Goal: Task Accomplishment & Management: Use online tool/utility

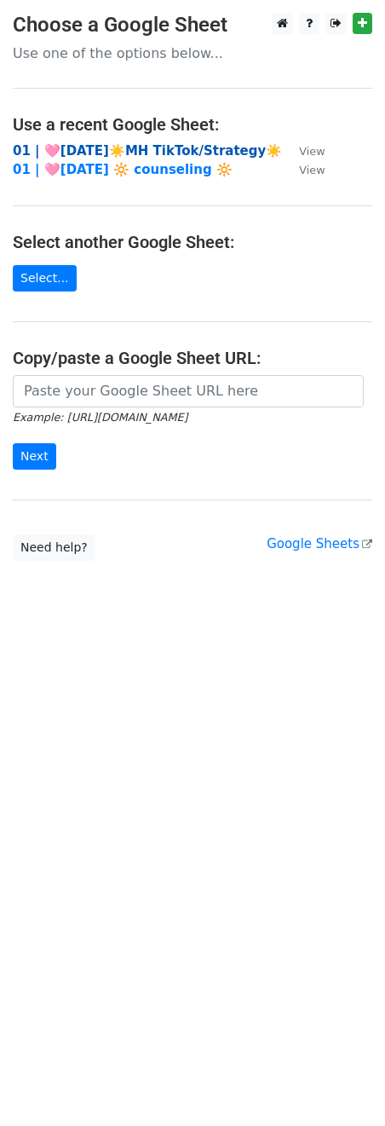
click at [118, 153] on strong "01 | 🩷[DATE]☀️MH TikTok/Strategy☀️" at bounding box center [147, 150] width 269 height 15
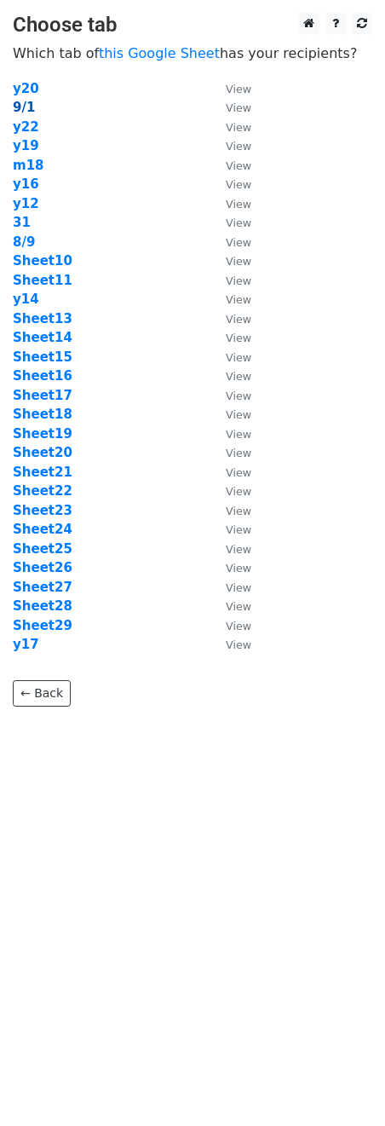
click at [21, 102] on strong "9/1" at bounding box center [24, 107] width 22 height 15
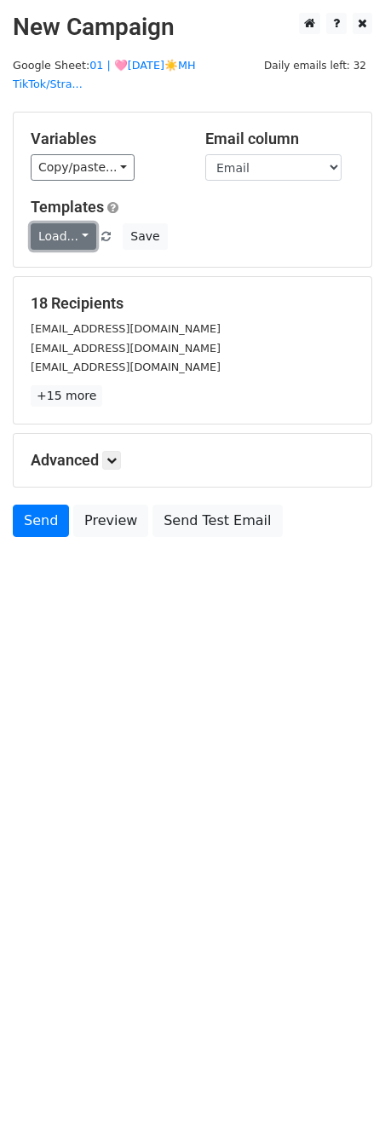
click at [66, 228] on link "Load..." at bounding box center [64, 236] width 66 height 26
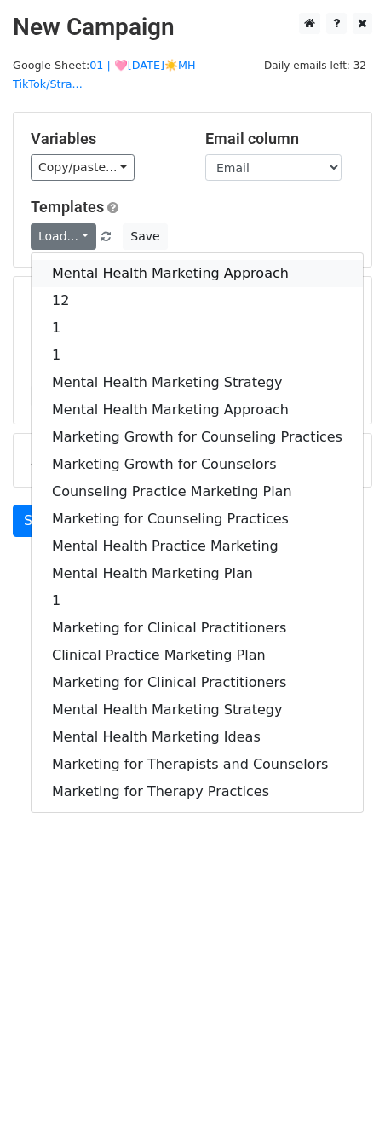
click at [78, 260] on link "Mental Health Marketing Approach" at bounding box center [197, 273] width 331 height 27
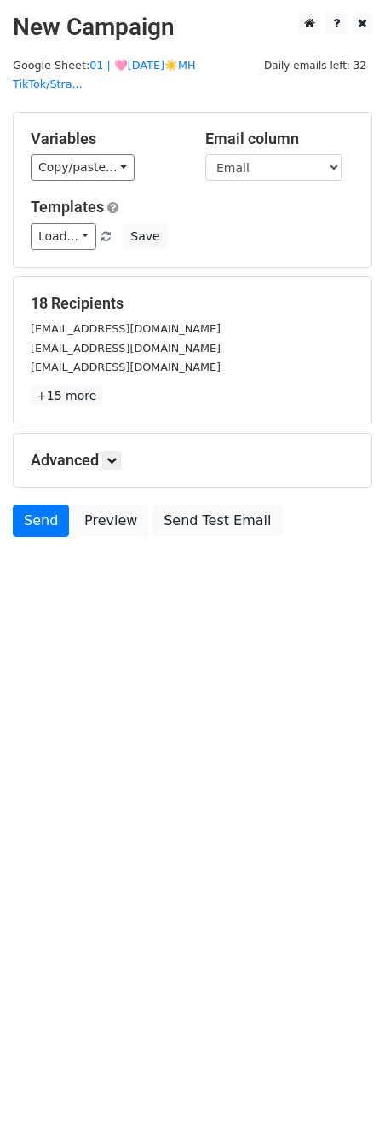
click at [118, 454] on div "Advanced Tracking Track Opens UTM Codes Track Clicks Filters Only include sprea…" at bounding box center [193, 460] width 358 height 53
click at [114, 455] on icon at bounding box center [112, 460] width 10 height 10
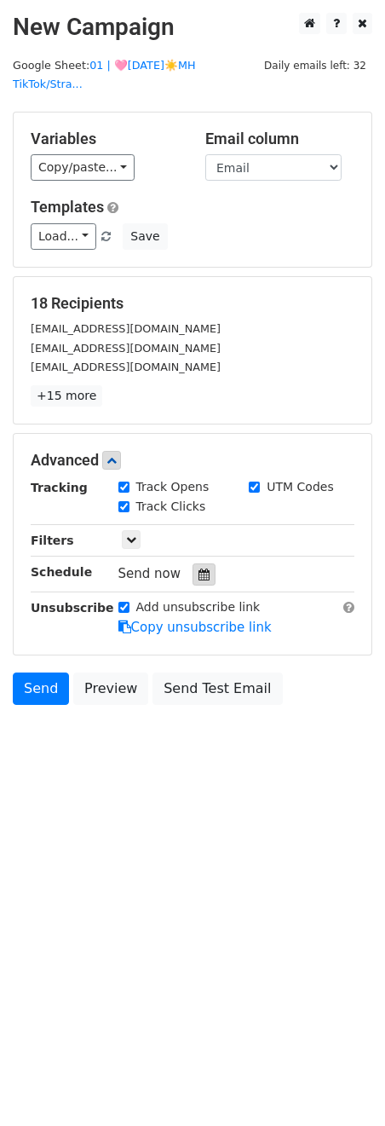
click at [203, 563] on div at bounding box center [204, 574] width 23 height 22
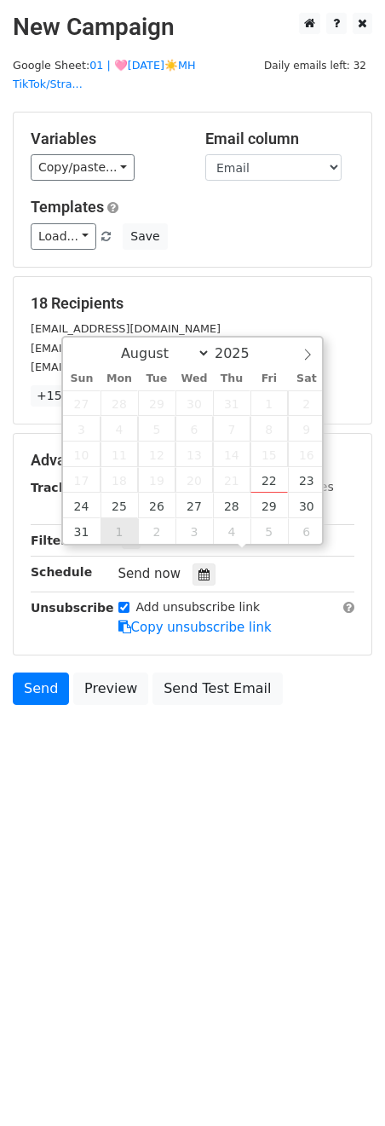
type input "2025-09-01 12:00"
select select "8"
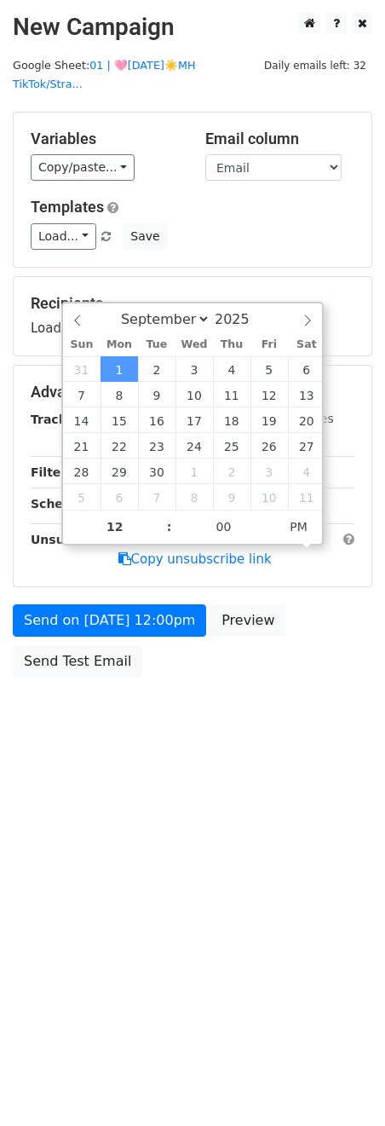
click at [305, 661] on div "Send on Sep 1 at 12:00pm Preview Send Test Email" at bounding box center [192, 645] width 385 height 82
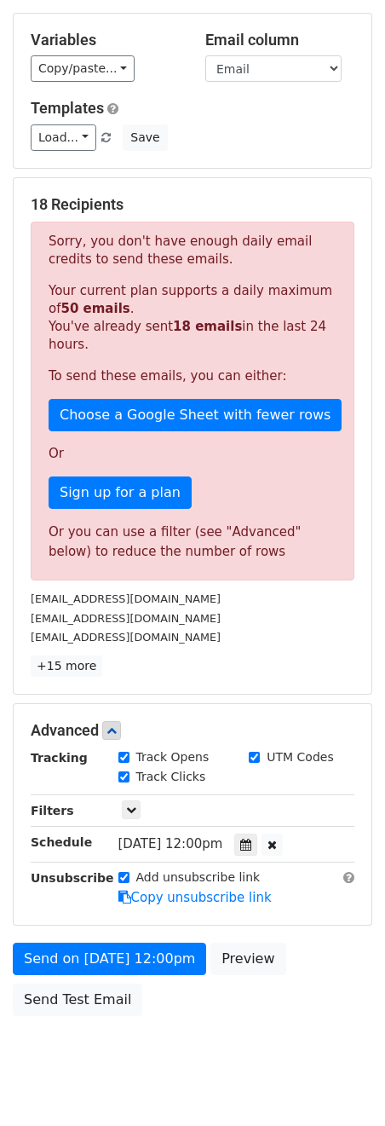
scroll to position [115, 0]
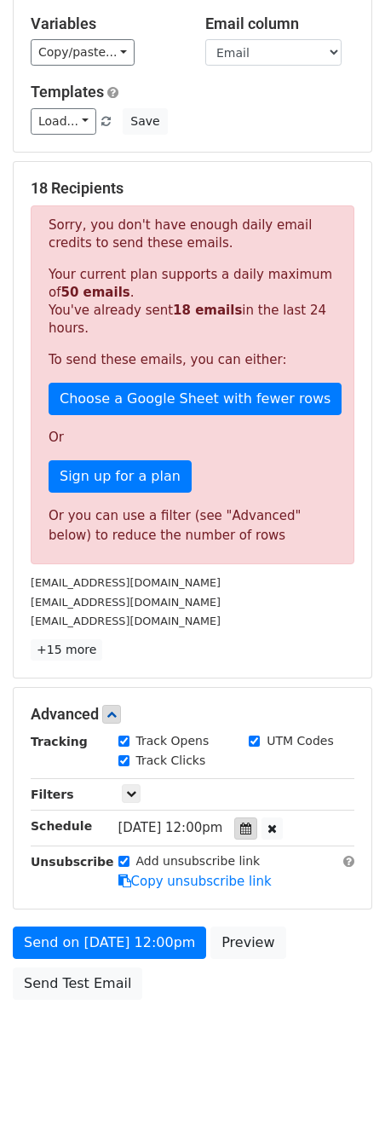
click at [248, 817] on div at bounding box center [245, 828] width 23 height 22
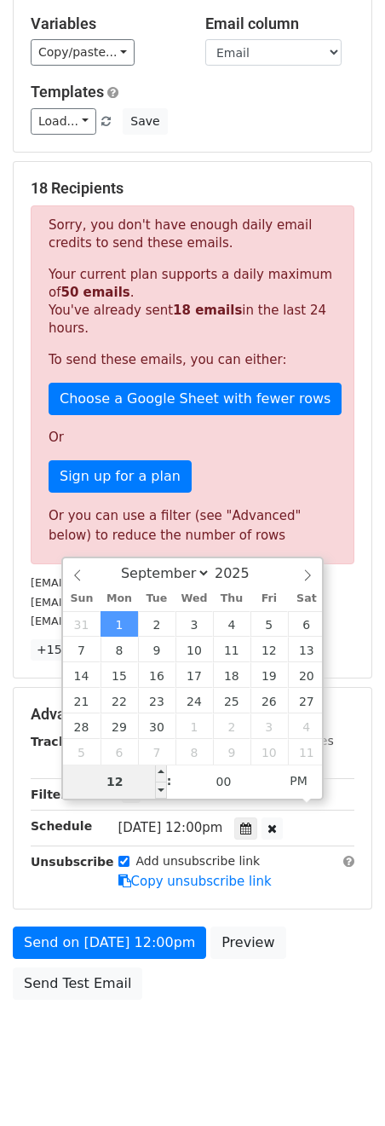
click at [138, 782] on input "12" at bounding box center [115, 781] width 104 height 34
type input "10"
type input "2025-09-01 22:00"
click at [207, 954] on div "Send on Sep 1 at 12:00pm Preview Send Test Email" at bounding box center [192, 967] width 385 height 82
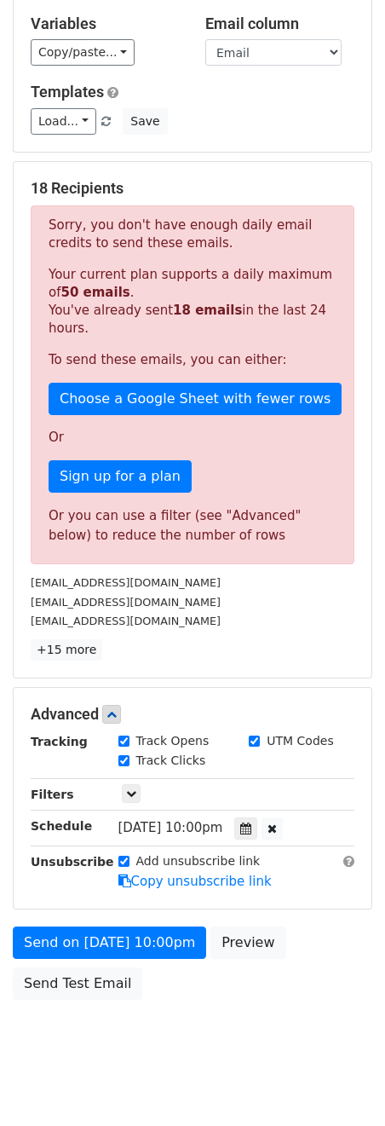
scroll to position [0, 0]
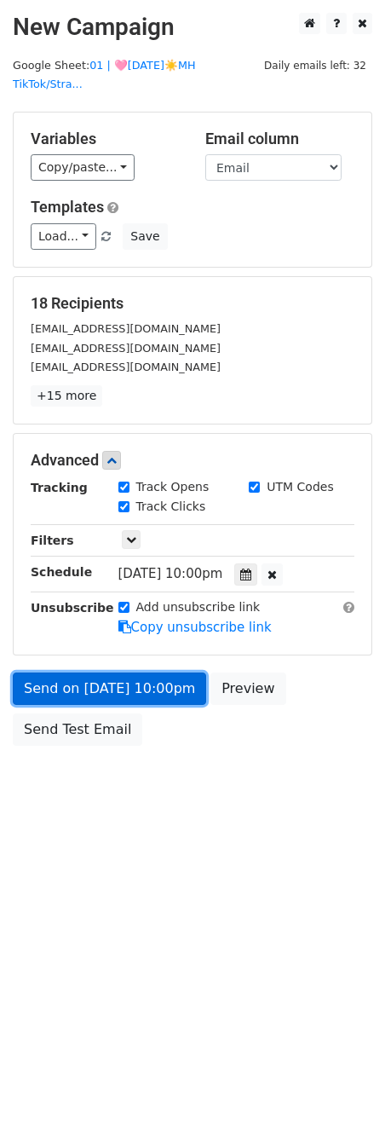
click at [123, 672] on link "Send on Sep 1 at 10:00pm" at bounding box center [109, 688] width 193 height 32
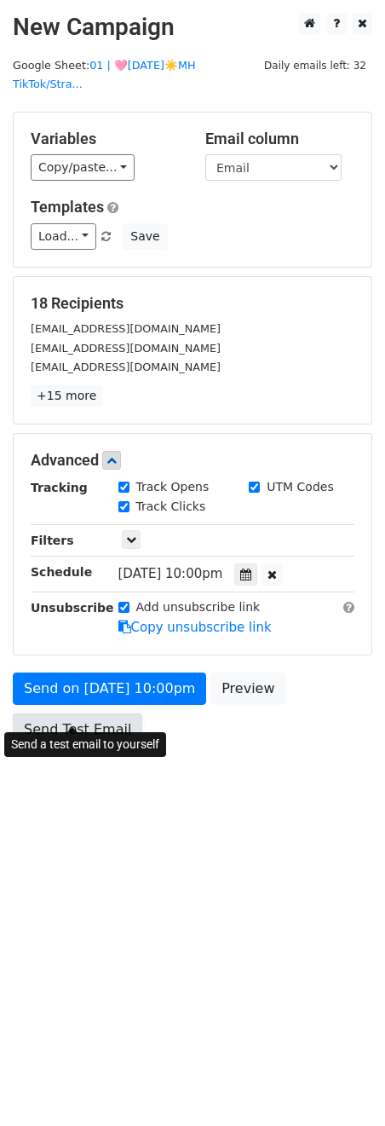
click at [53, 713] on link "Send Test Email" at bounding box center [78, 729] width 130 height 32
